Goal: Transaction & Acquisition: Purchase product/service

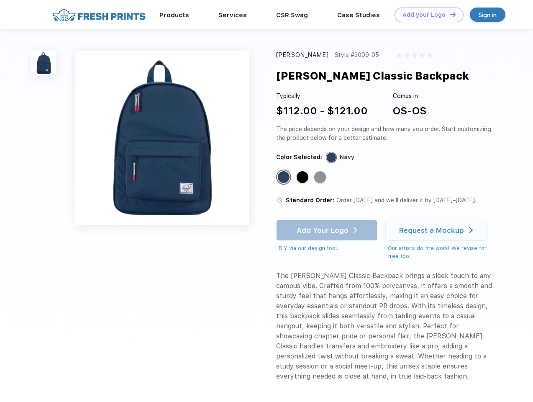
click at [426, 15] on link "Add your Logo Design Tool" at bounding box center [429, 15] width 69 height 15
click at [0, 0] on div "Design Tool" at bounding box center [0, 0] width 0 height 0
click at [449, 14] on link "Add your Logo Design Tool" at bounding box center [429, 15] width 69 height 15
click at [44, 63] on img at bounding box center [43, 63] width 25 height 25
click at [285, 178] on div "Standard Color" at bounding box center [284, 177] width 12 height 12
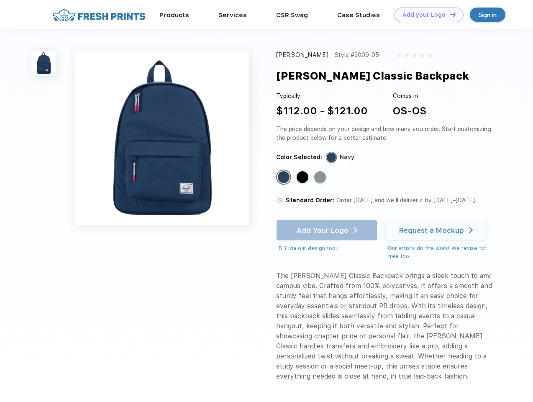
click at [304, 178] on div "Standard Color" at bounding box center [303, 177] width 12 height 12
click at [321, 178] on div "Standard Color" at bounding box center [320, 177] width 12 height 12
click at [328, 230] on div "Add Your Logo DIY via our design tool. Ah shoot! This product isn't up in our d…" at bounding box center [326, 236] width 101 height 33
click at [438, 230] on div "Request a Mockup" at bounding box center [431, 230] width 65 height 8
